Goal: Entertainment & Leisure: Consume media (video, audio)

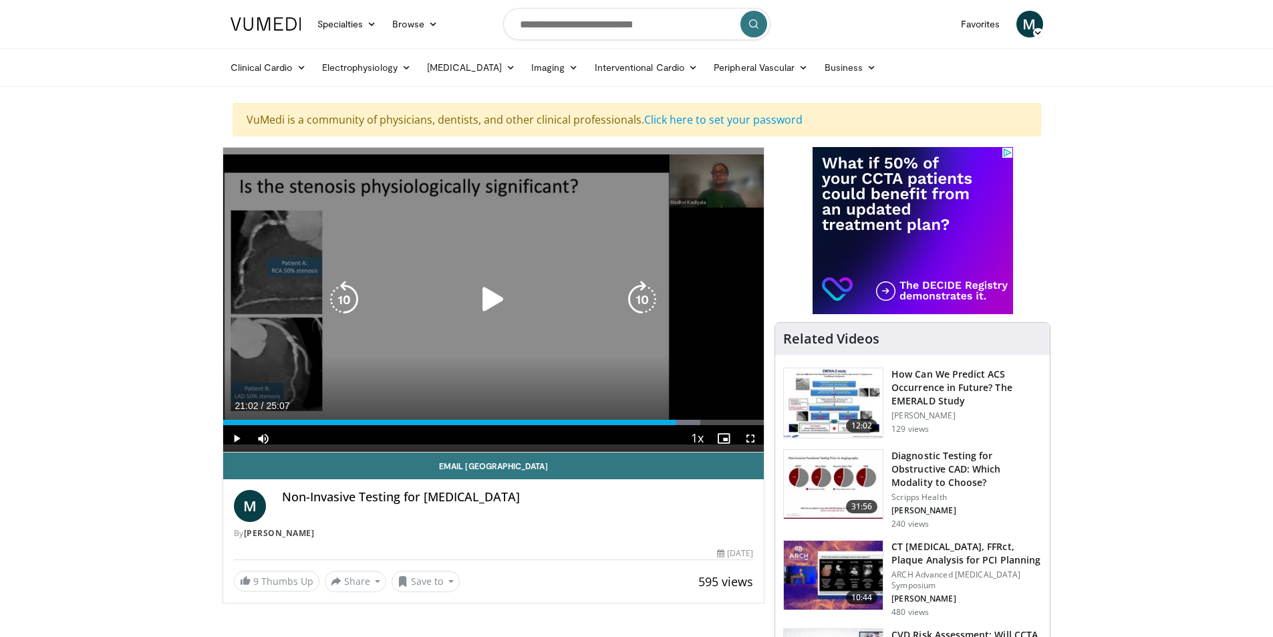
click at [494, 299] on icon "Video Player" at bounding box center [492, 299] width 37 height 37
